Goal: Transaction & Acquisition: Subscribe to service/newsletter

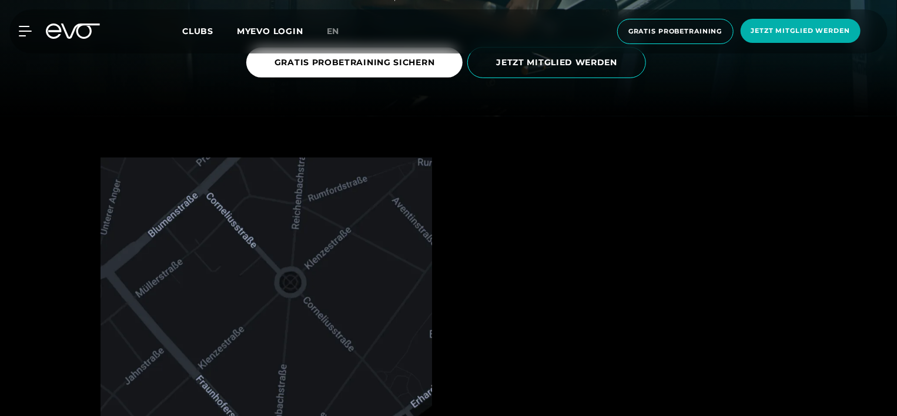
scroll to position [300, 0]
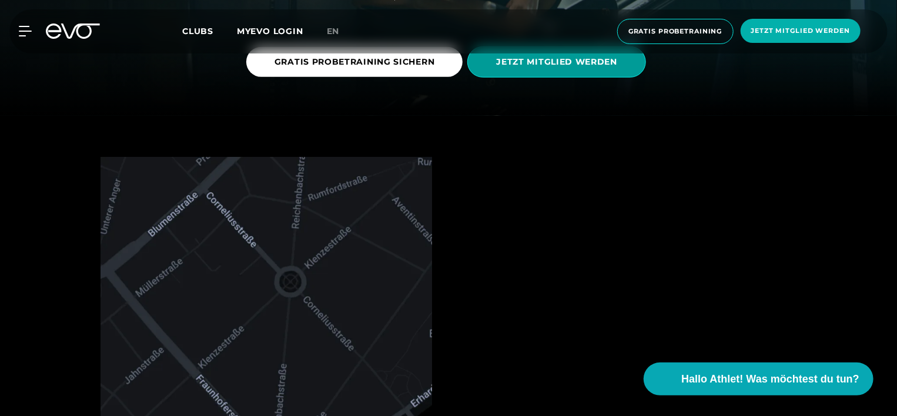
click at [552, 72] on span "JETZT MITGLIED WERDEN" at bounding box center [556, 61] width 179 height 31
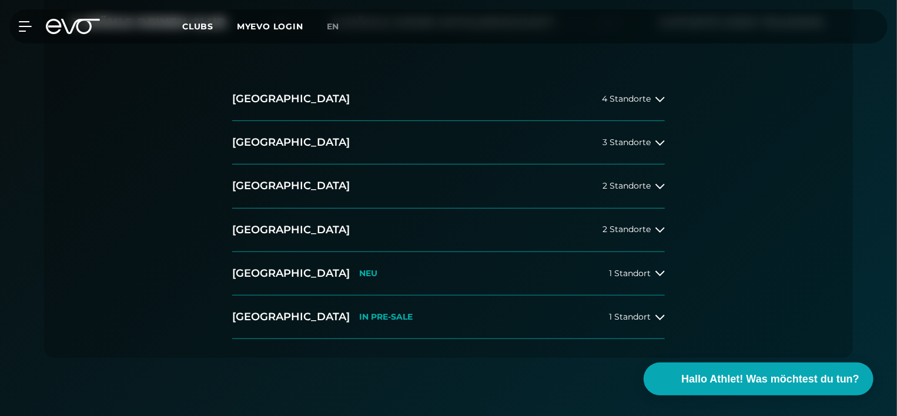
scroll to position [284, 0]
click at [638, 226] on span "2 Standorte" at bounding box center [626, 229] width 48 height 9
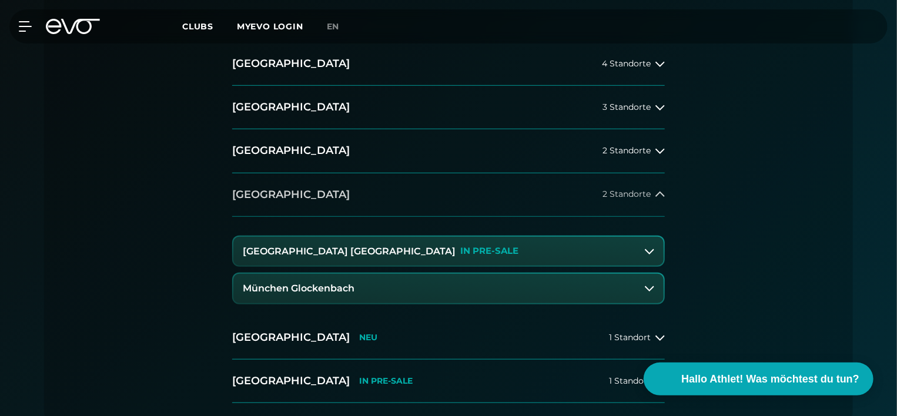
scroll to position [320, 0]
click at [604, 278] on button "München Glockenbach" at bounding box center [448, 287] width 430 height 29
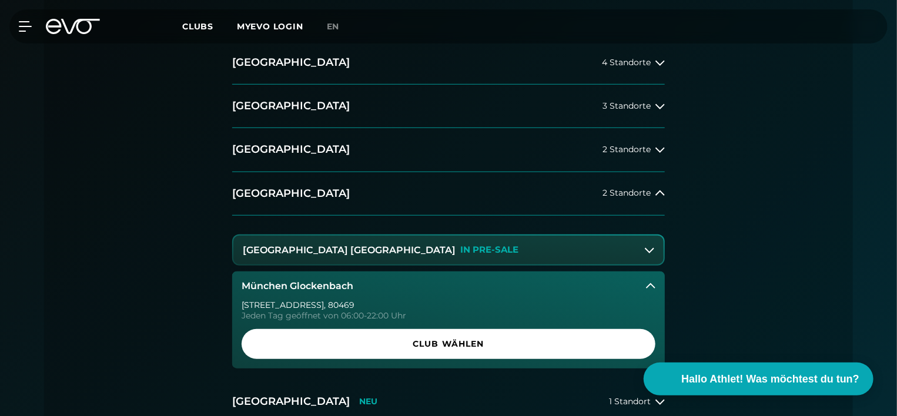
scroll to position [404, 0]
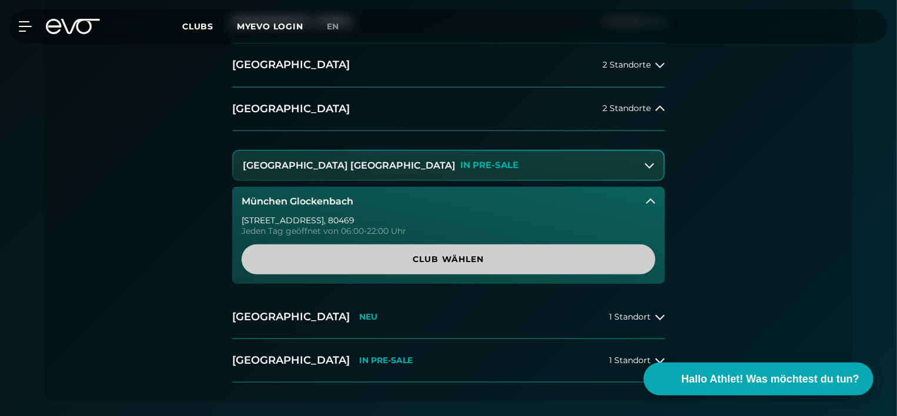
click at [557, 263] on span "Club wählen" at bounding box center [448, 259] width 357 height 12
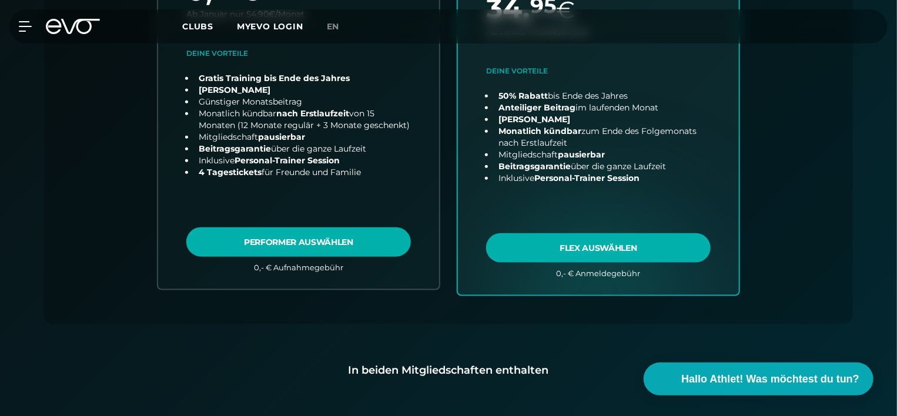
scroll to position [436, 0]
